Goal: Task Accomplishment & Management: Manage account settings

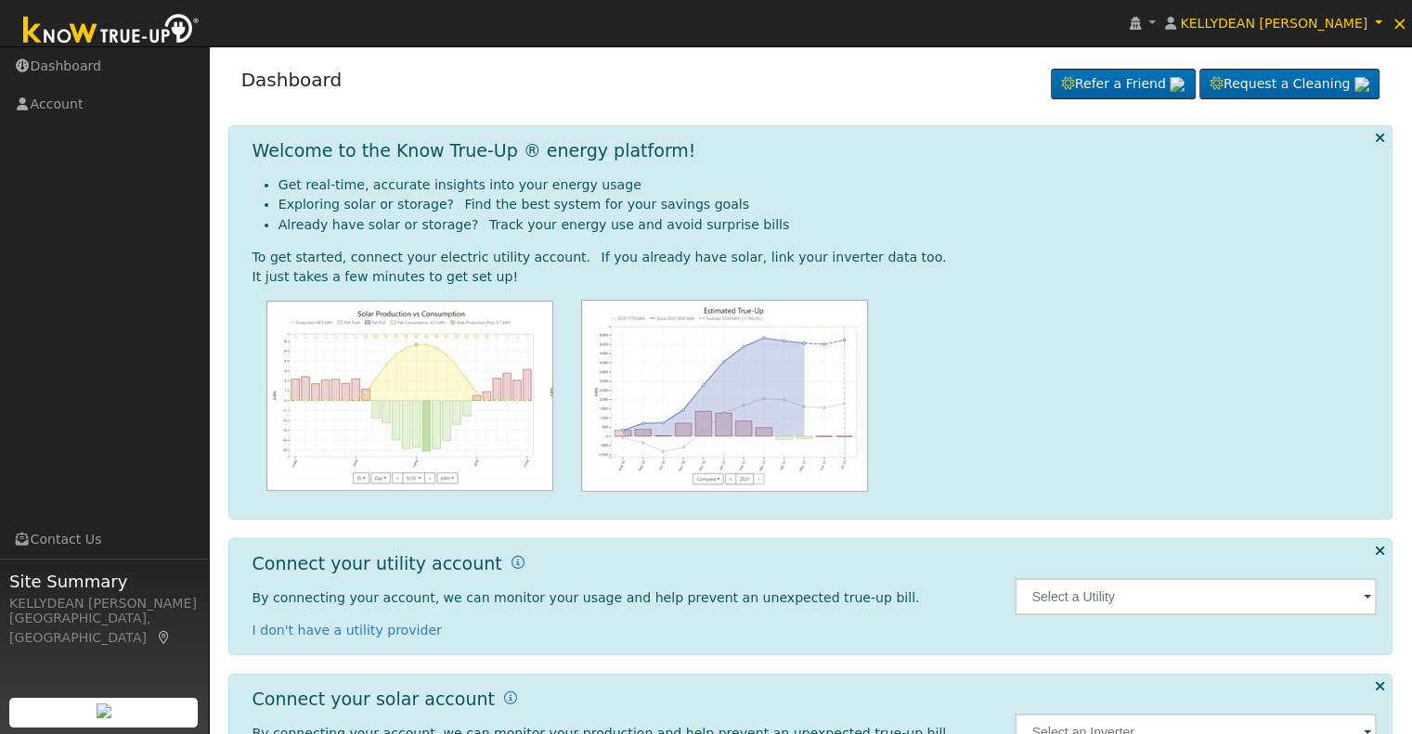
click at [1367, 595] on span at bounding box center [1367, 598] width 7 height 21
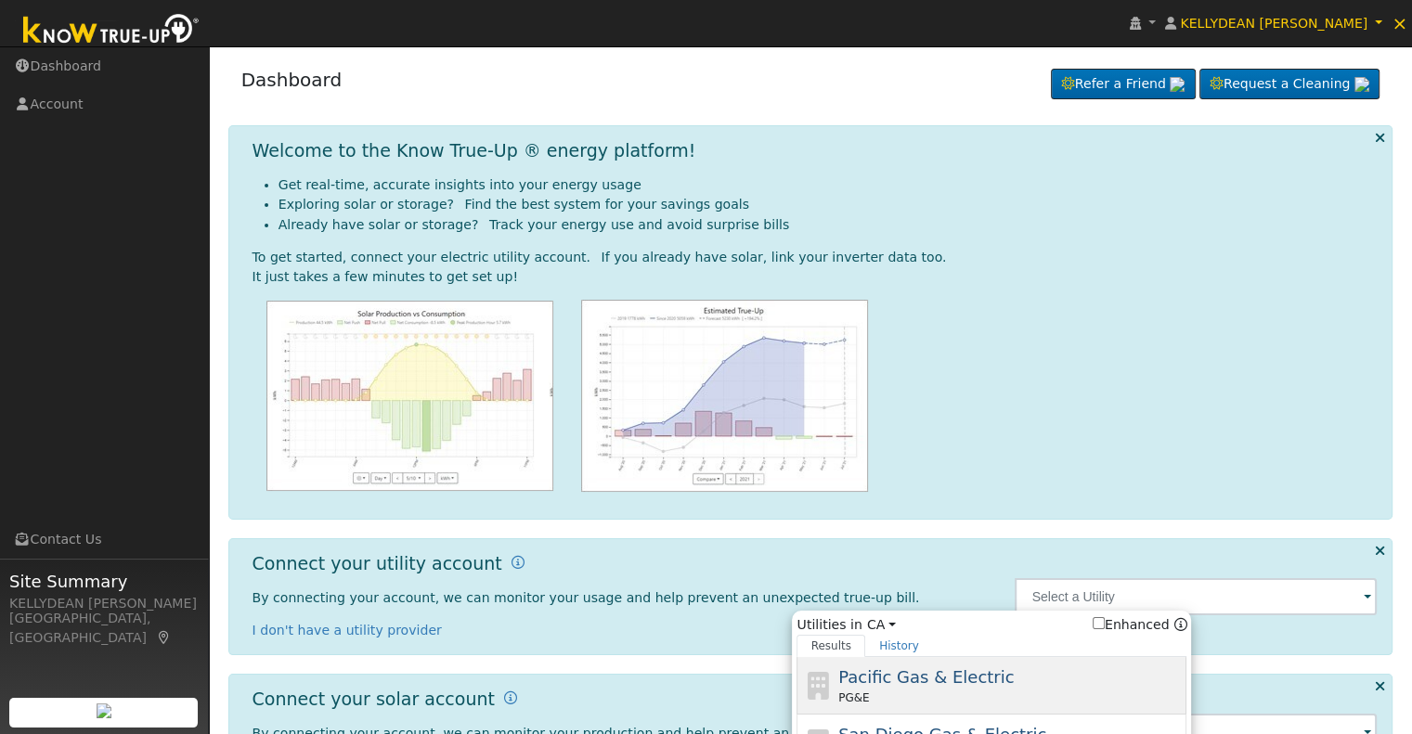
click at [1015, 684] on div "Pacific Gas & Electric PG&E" at bounding box center [1010, 686] width 344 height 42
type input "PG&E"
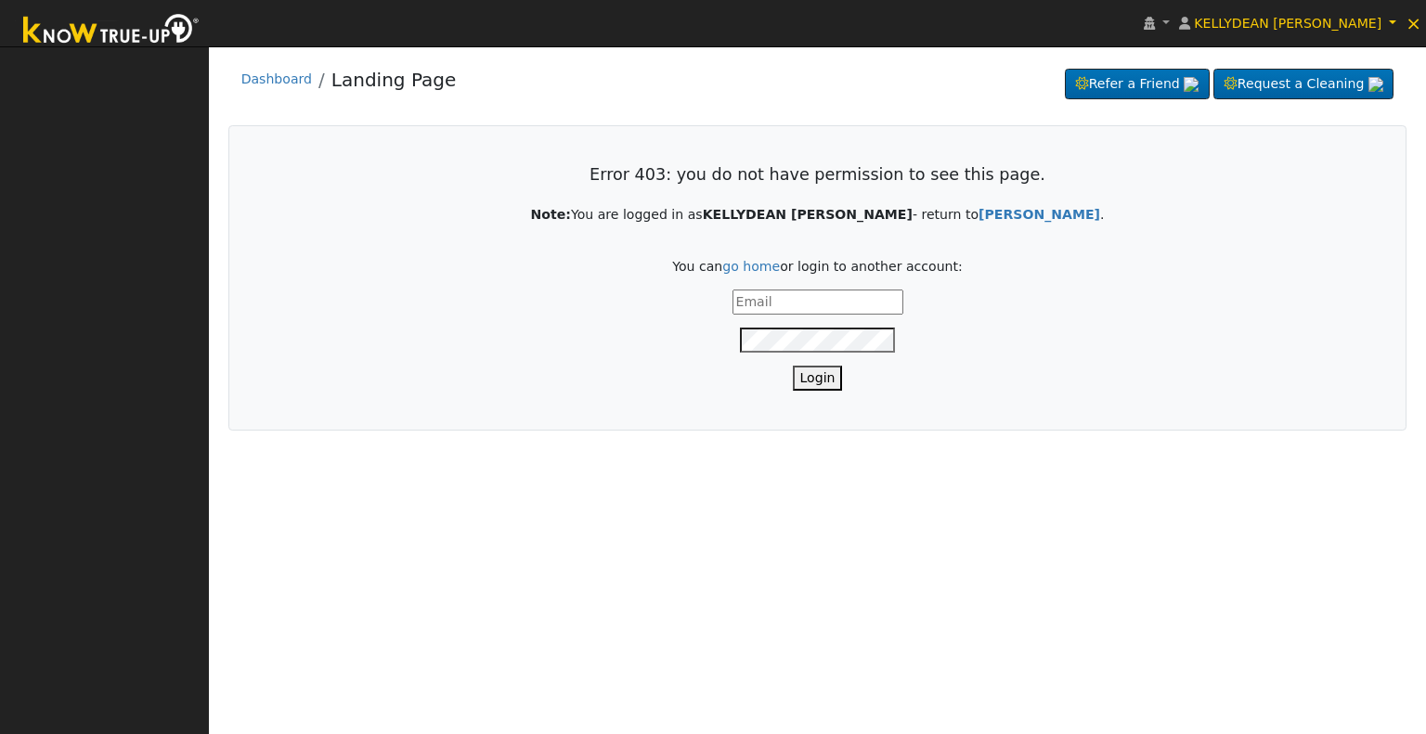
type input "[PERSON_NAME][EMAIL_ADDRESS][DOMAIN_NAME]"
click at [818, 378] on button "Login" at bounding box center [818, 378] width 50 height 25
